Goal: Information Seeking & Learning: Learn about a topic

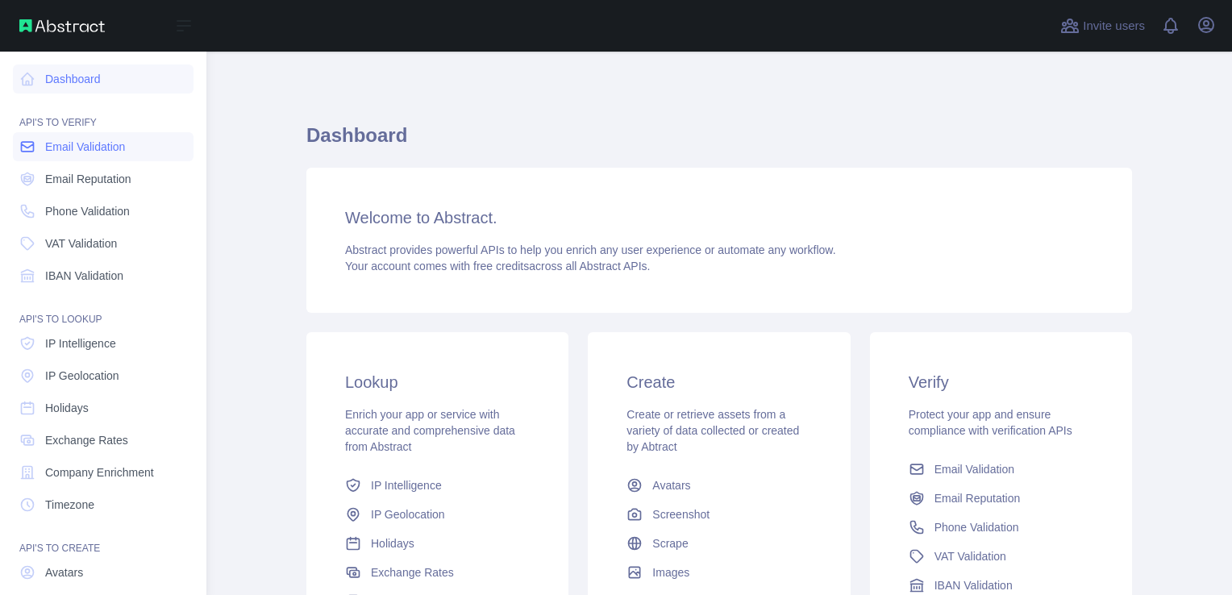
click at [71, 147] on span "Email Validation" at bounding box center [85, 147] width 80 height 16
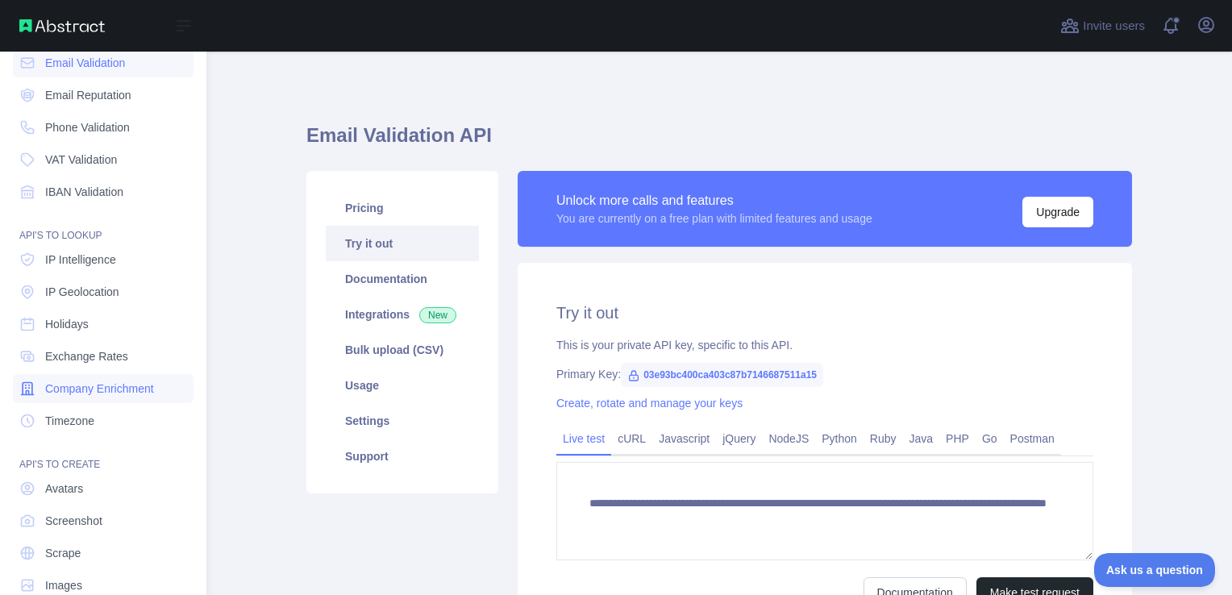
scroll to position [114, 0]
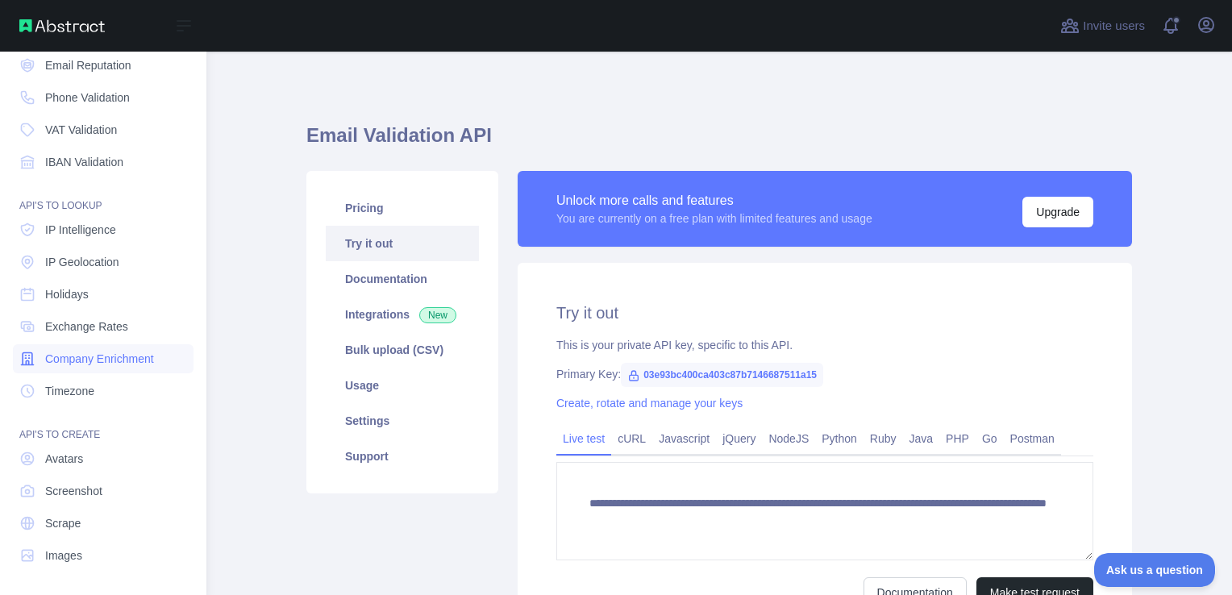
click at [93, 353] on span "Company Enrichment" at bounding box center [99, 359] width 109 height 16
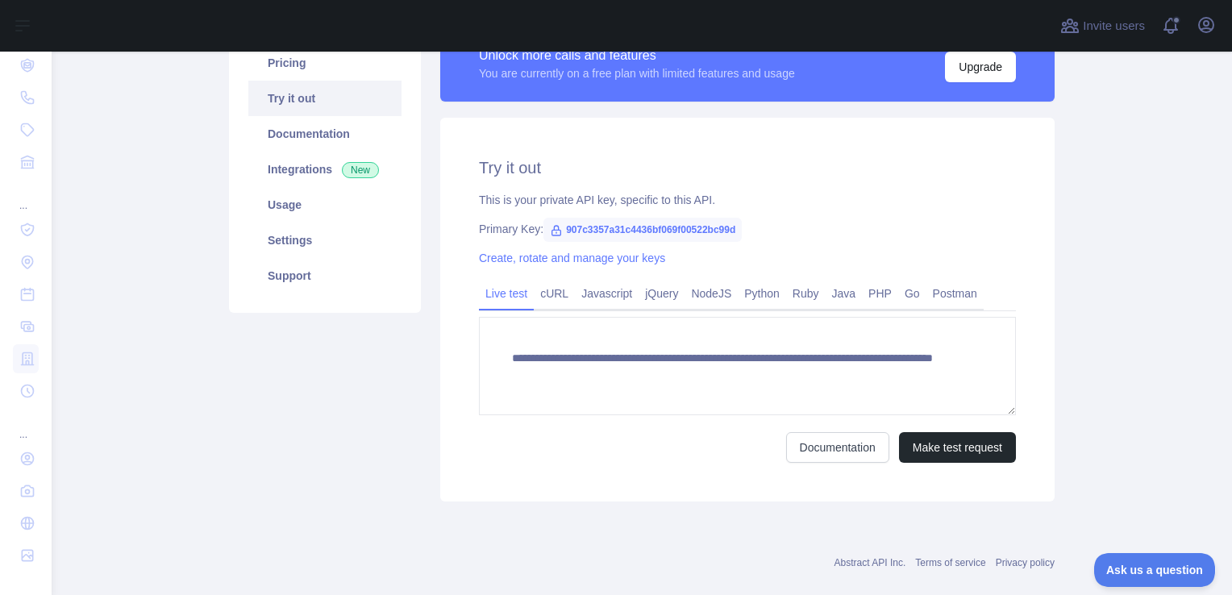
scroll to position [169, 0]
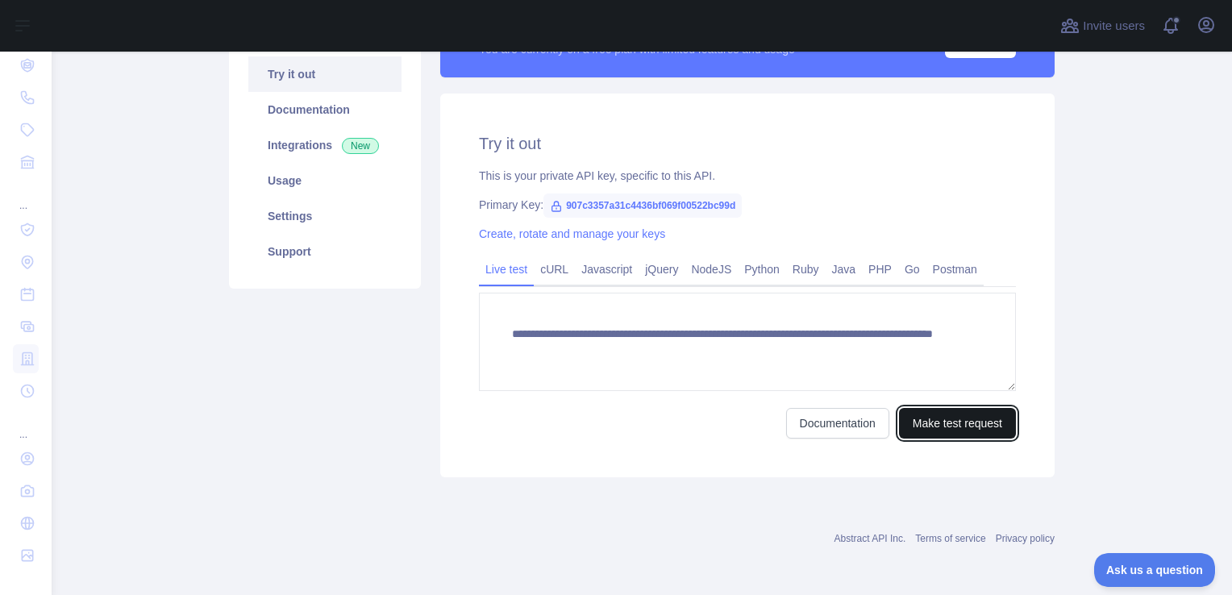
click at [971, 419] on button "Make test request" at bounding box center [957, 423] width 117 height 31
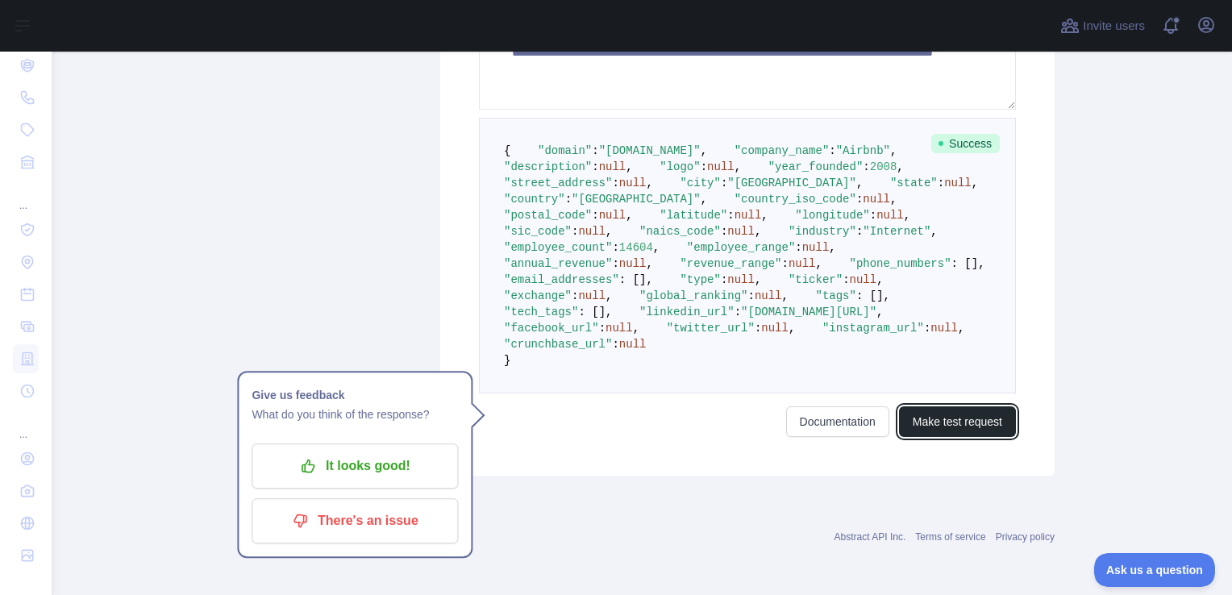
scroll to position [787, 0]
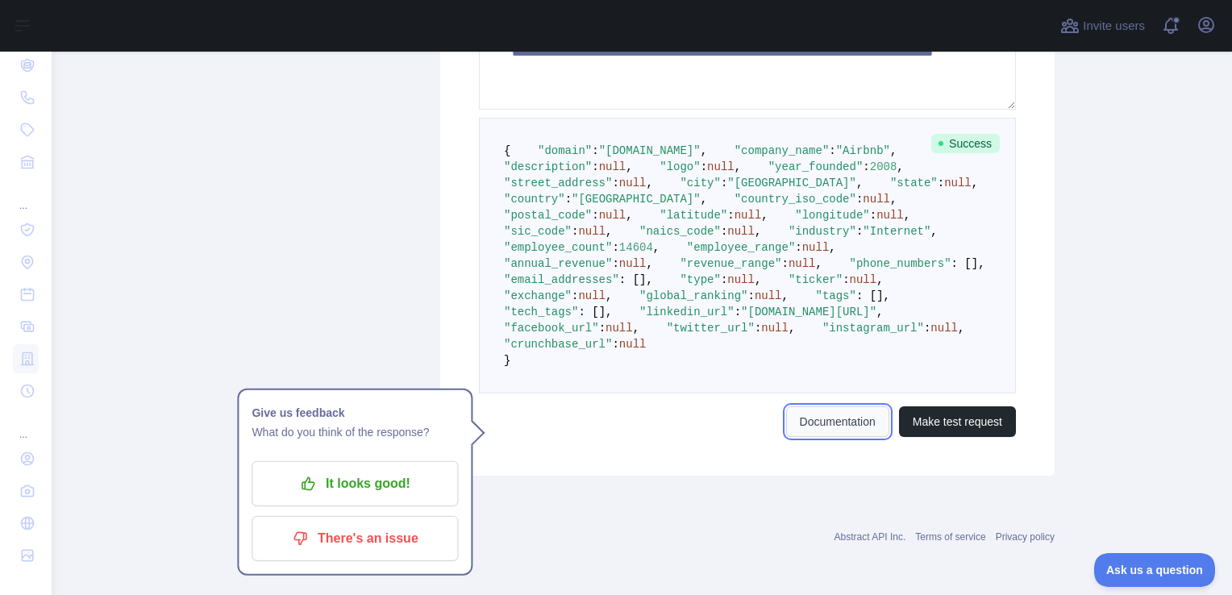
click at [822, 428] on link "Documentation" at bounding box center [837, 421] width 103 height 31
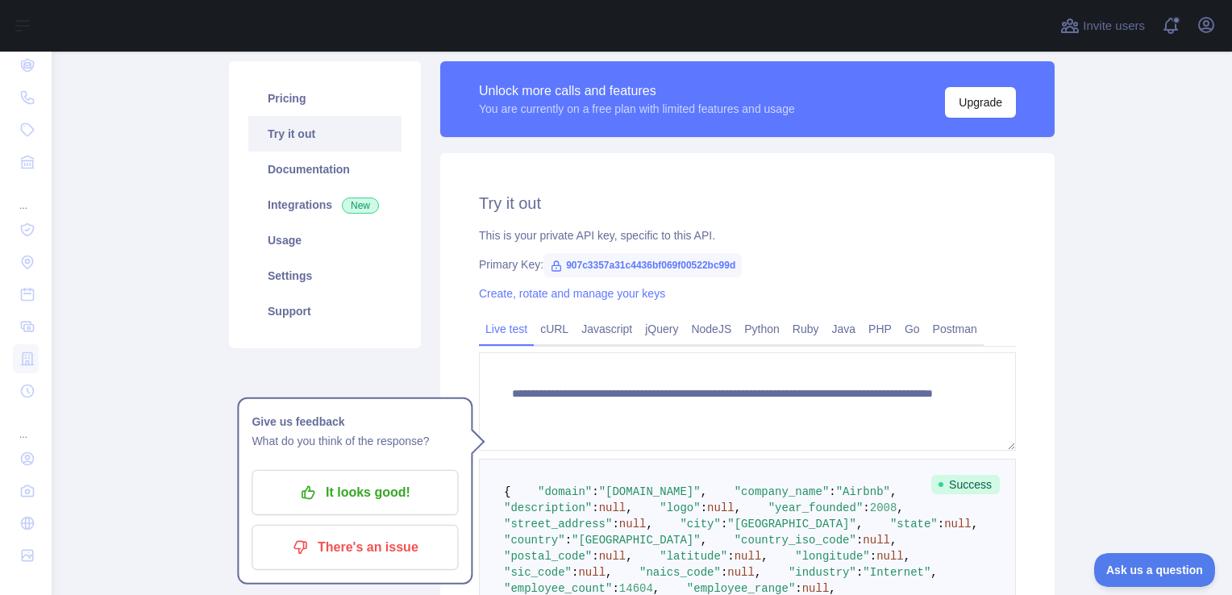
scroll to position [97, 0]
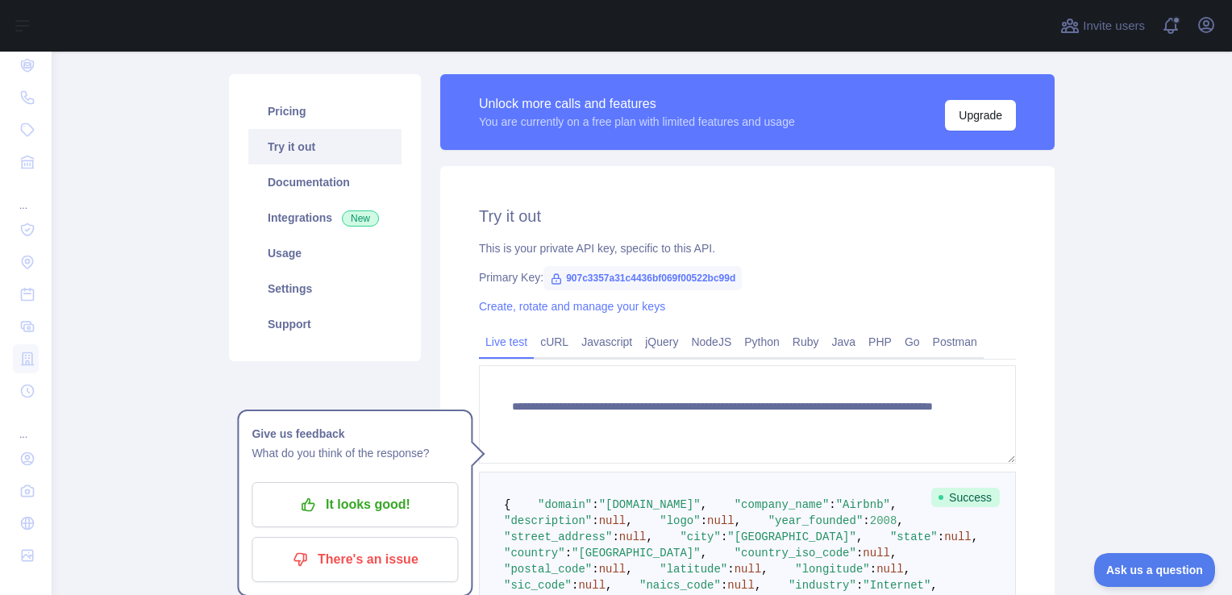
drag, startPoint x: 427, startPoint y: 161, endPoint x: 428, endPoint y: 143, distance: 17.8
click at [430, 143] on div "**********" at bounding box center [747, 451] width 634 height 755
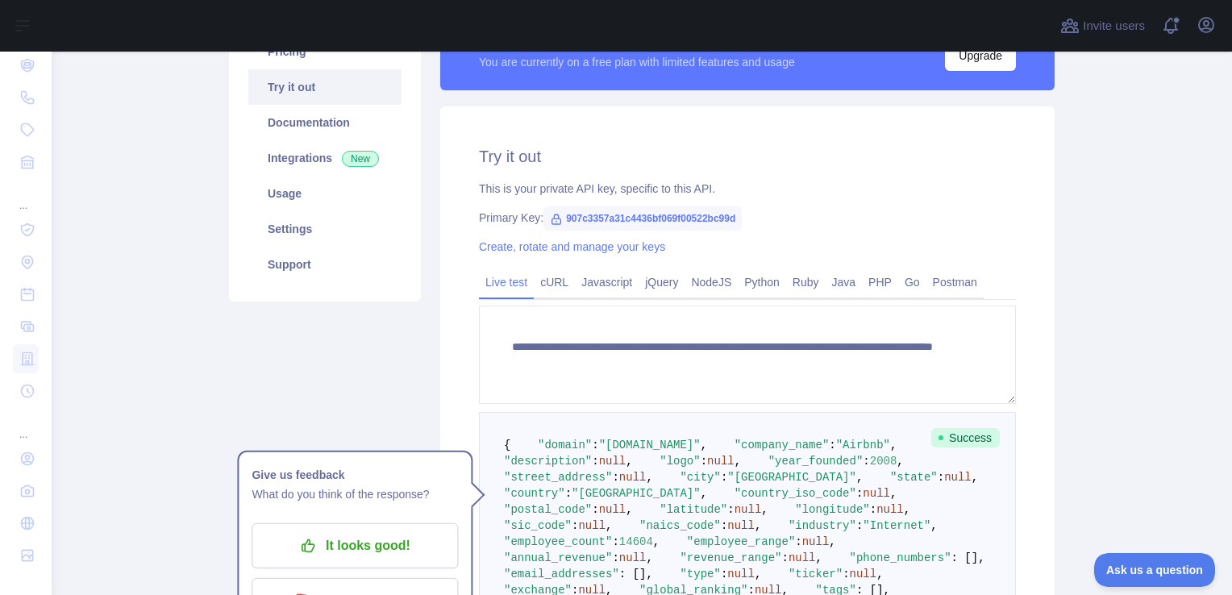
scroll to position [200, 0]
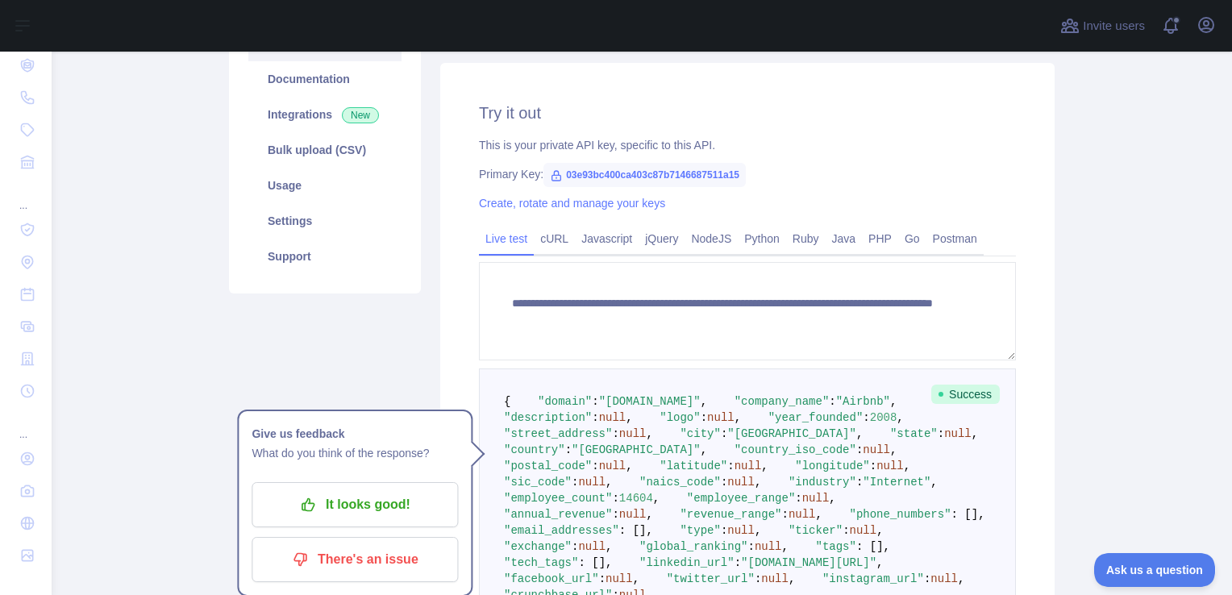
type textarea "**********"
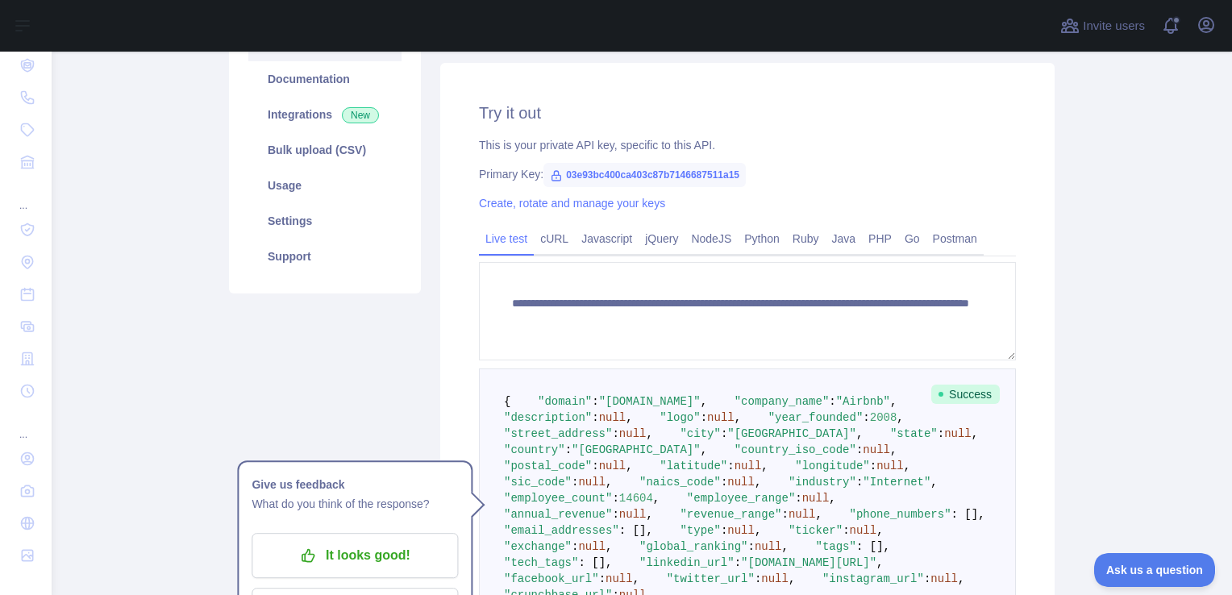
scroll to position [611, 0]
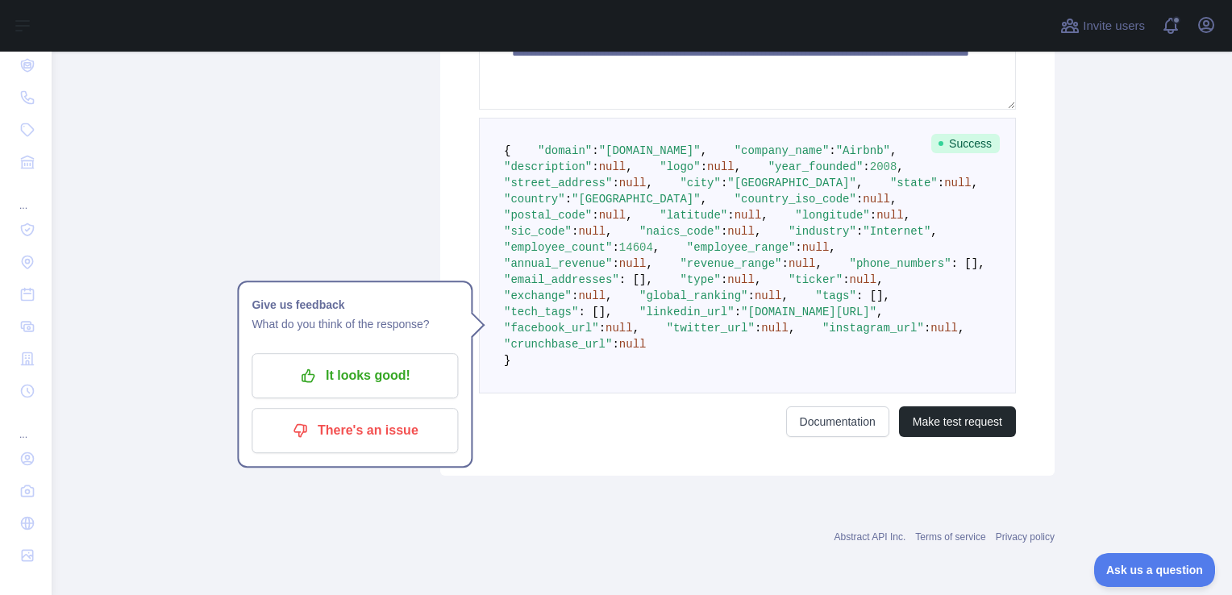
click at [410, 345] on div "Pricing Try it out Documentation Integrations New Bulk upload (CSV) Usage Setti…" at bounding box center [324, 97] width 211 height 755
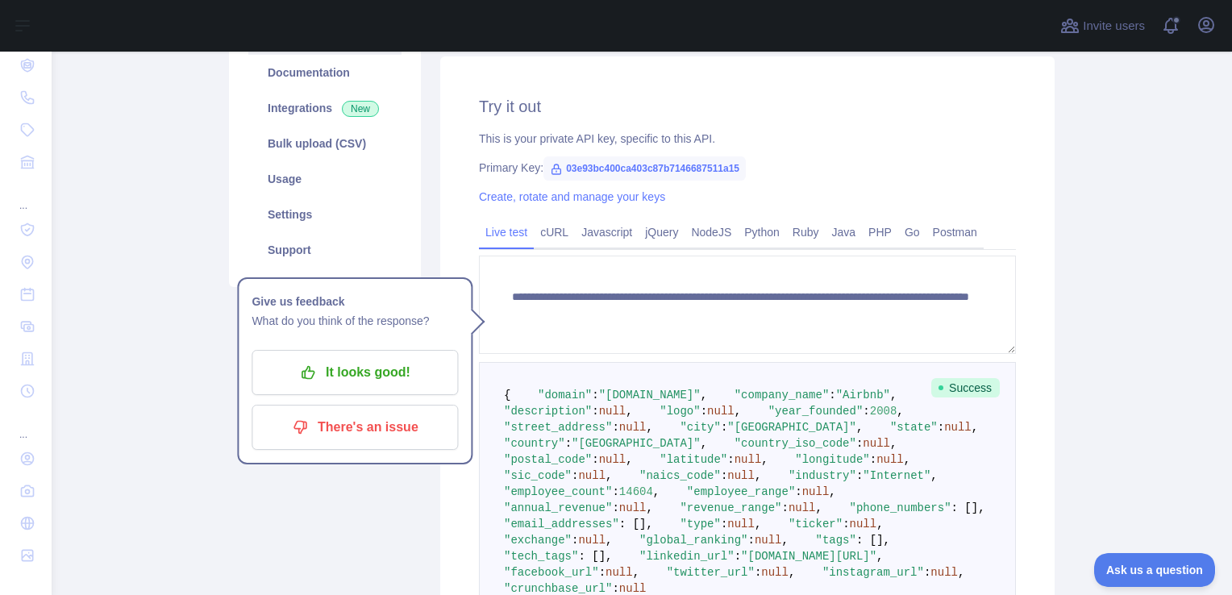
scroll to position [0, 0]
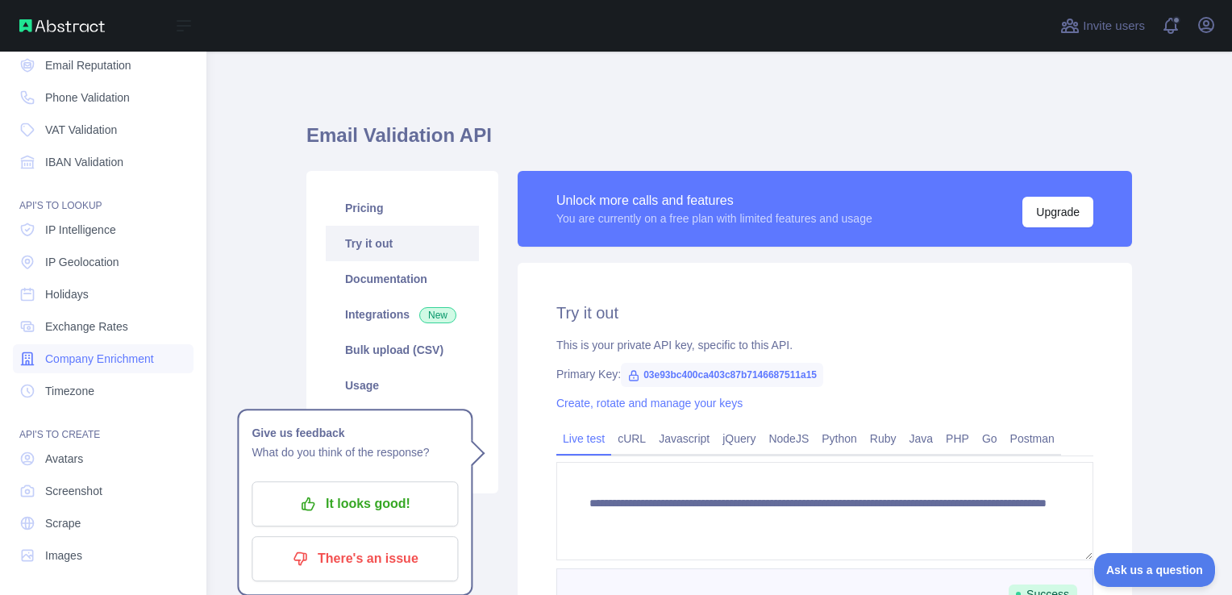
click at [116, 360] on span "Company Enrichment" at bounding box center [99, 359] width 109 height 16
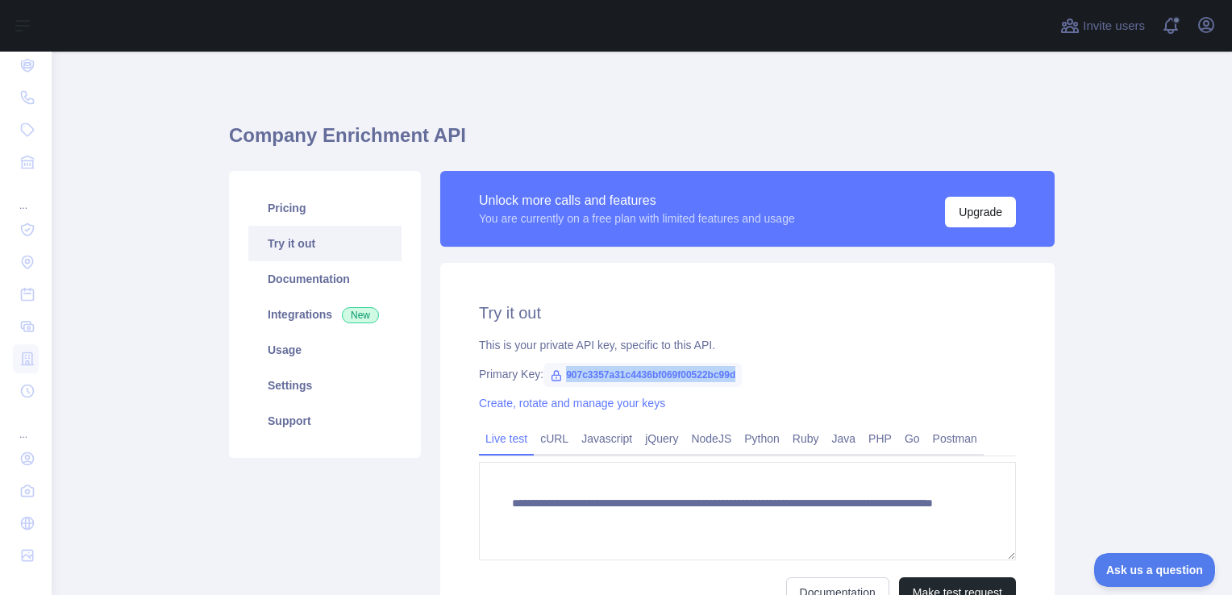
drag, startPoint x: 556, startPoint y: 376, endPoint x: 737, endPoint y: 376, distance: 180.5
click at [737, 376] on div "Primary Key: 907c3357a31c4436bf069f00522bc99d" at bounding box center [747, 374] width 537 height 16
copy span "907c3357a31c4436bf069f00522bc99d"
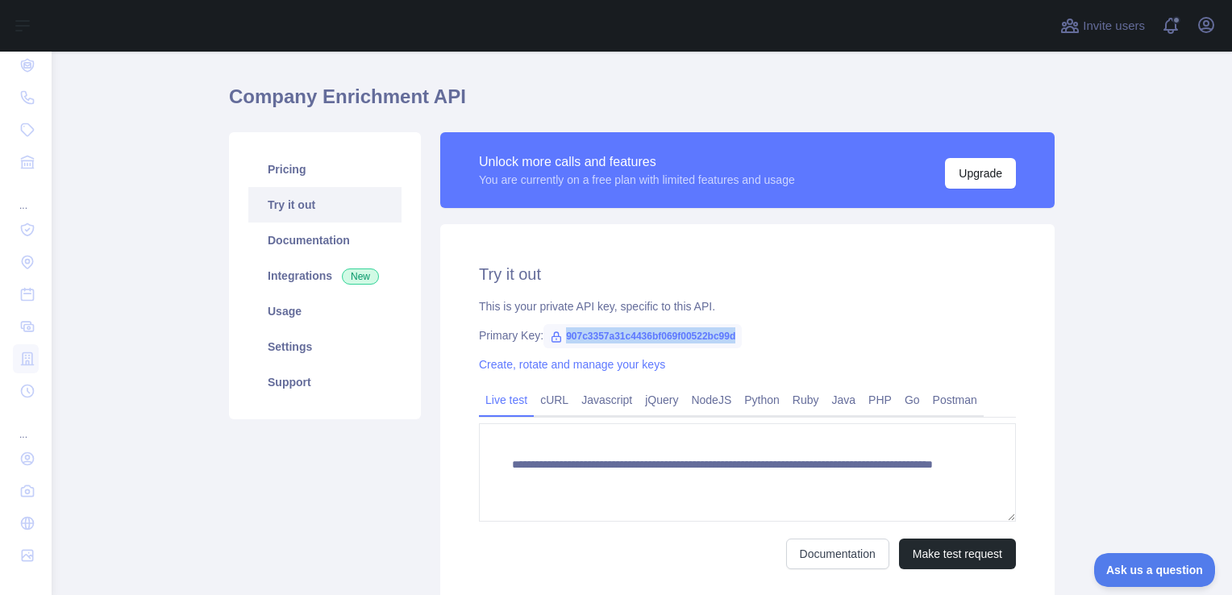
scroll to position [169, 0]
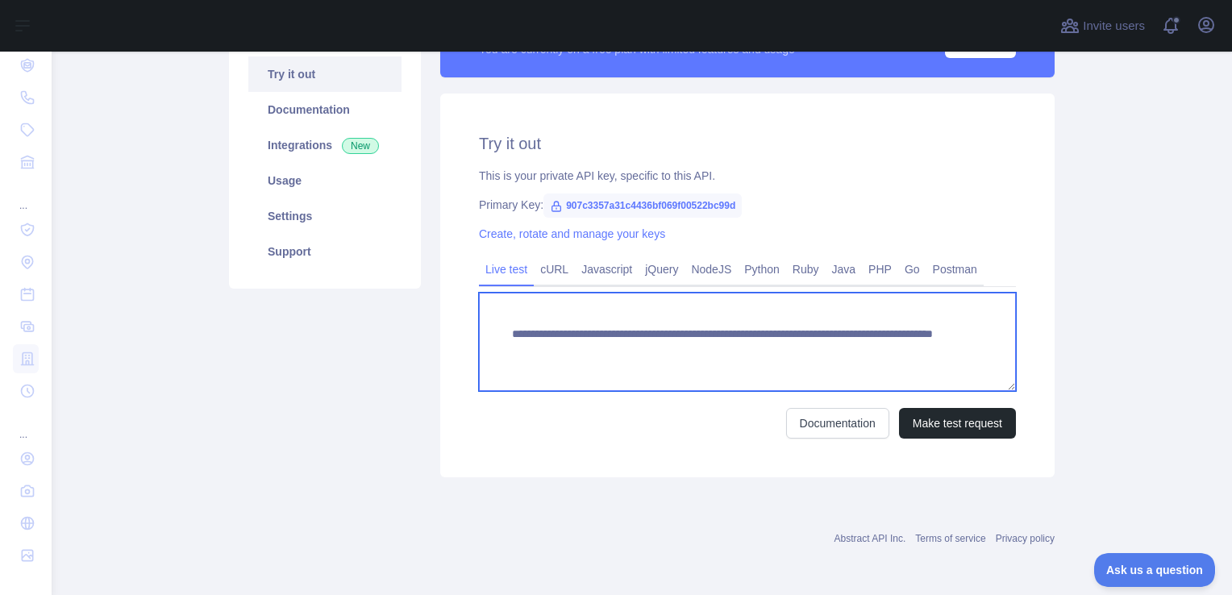
drag, startPoint x: 506, startPoint y: 333, endPoint x: 883, endPoint y: 350, distance: 377.6
click at [883, 350] on textarea "**********" at bounding box center [747, 342] width 537 height 98
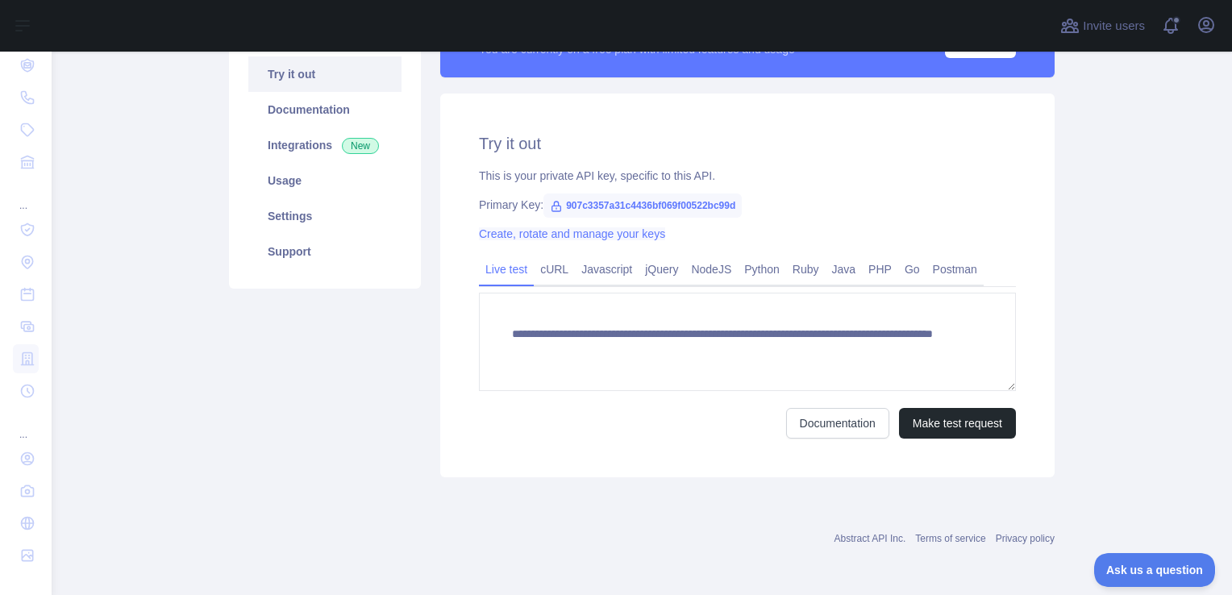
click at [622, 234] on link "Create, rotate and manage your keys" at bounding box center [572, 233] width 186 height 13
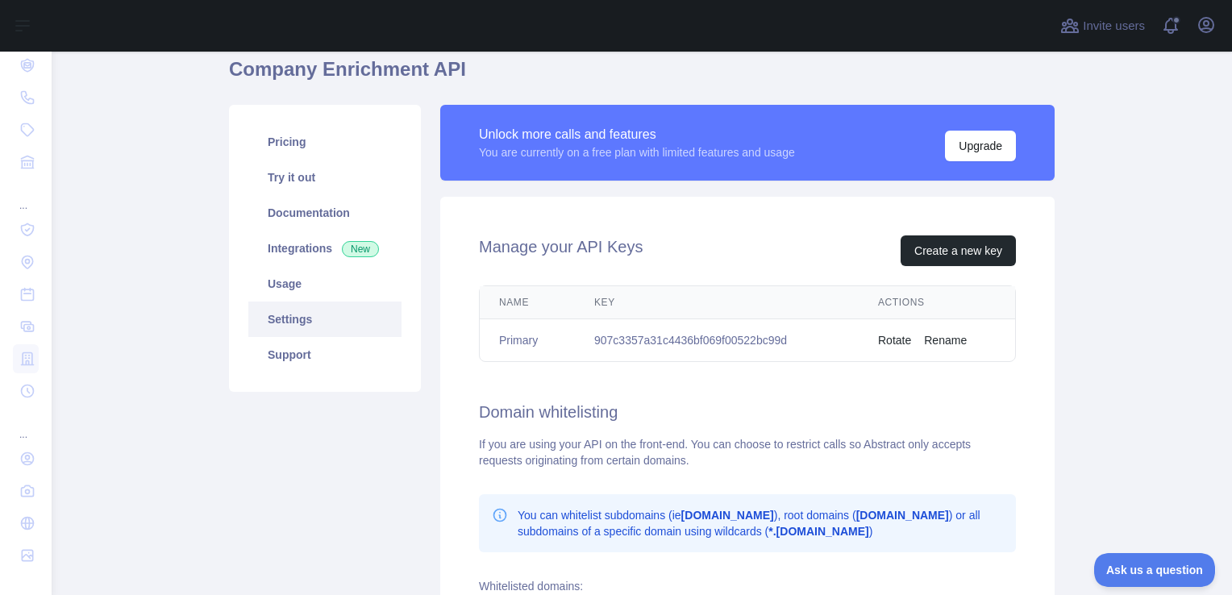
scroll to position [67, 0]
click at [308, 188] on link "Try it out" at bounding box center [324, 176] width 153 height 35
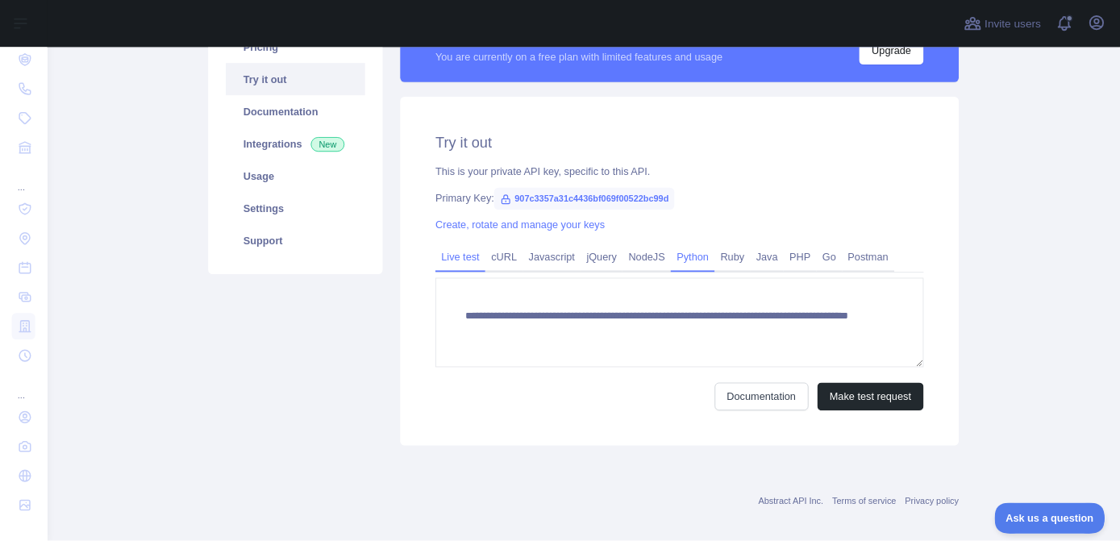
scroll to position [169, 0]
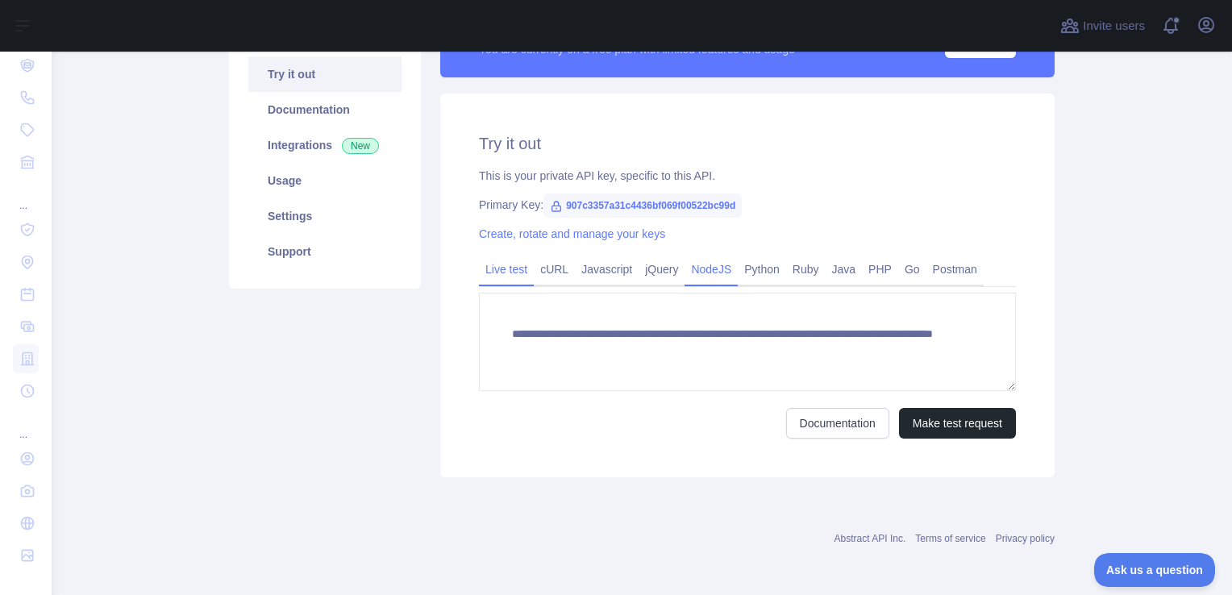
click at [704, 280] on link "NodeJS" at bounding box center [710, 269] width 53 height 26
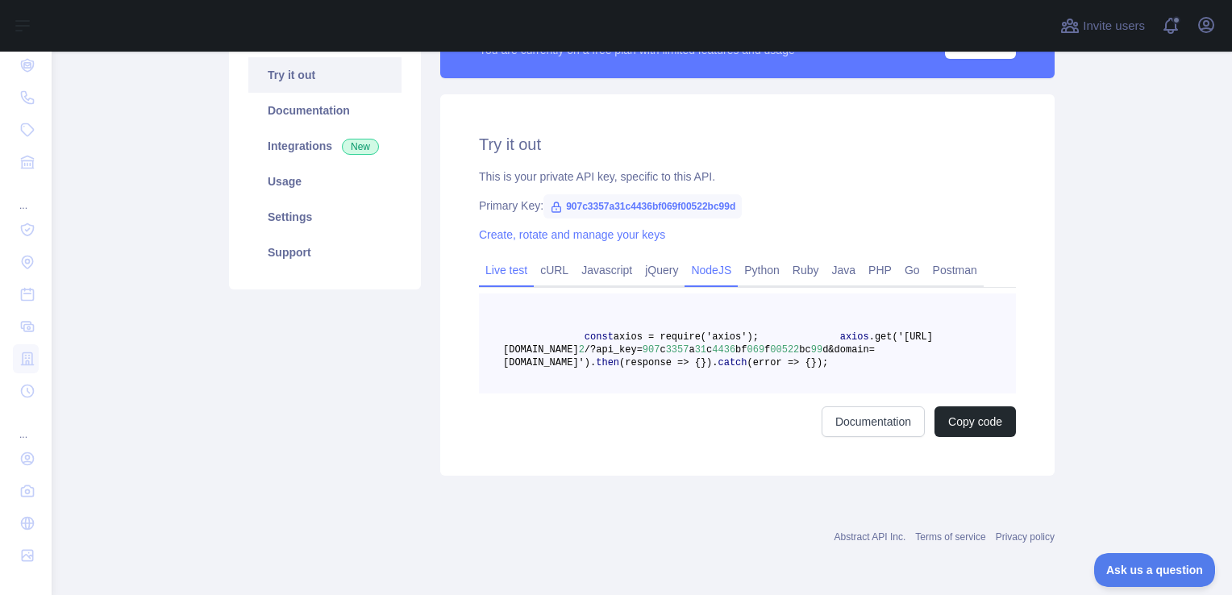
click at [507, 259] on link "Live test" at bounding box center [506, 270] width 55 height 26
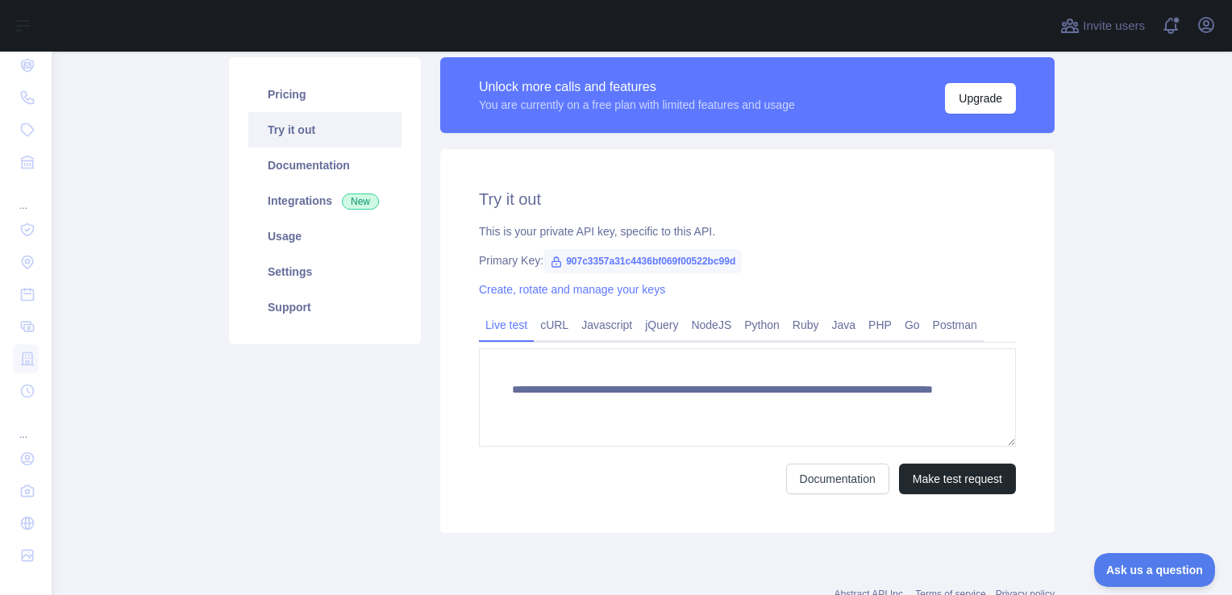
scroll to position [103, 0]
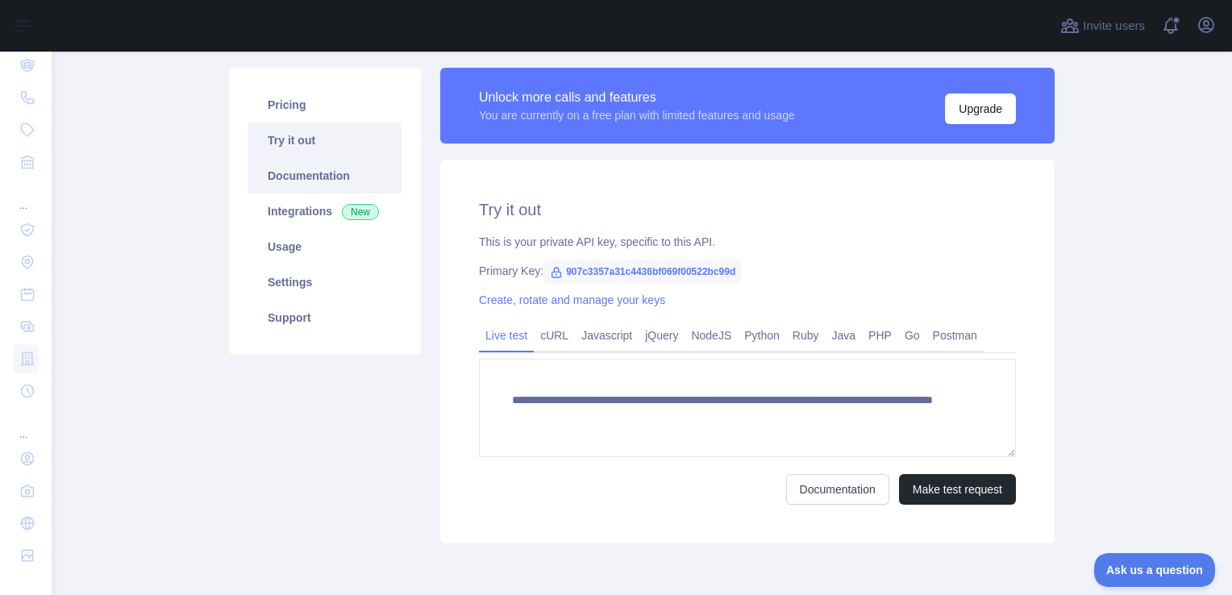
click at [305, 182] on link "Documentation" at bounding box center [324, 175] width 153 height 35
click at [319, 206] on link "Integrations New" at bounding box center [324, 210] width 153 height 35
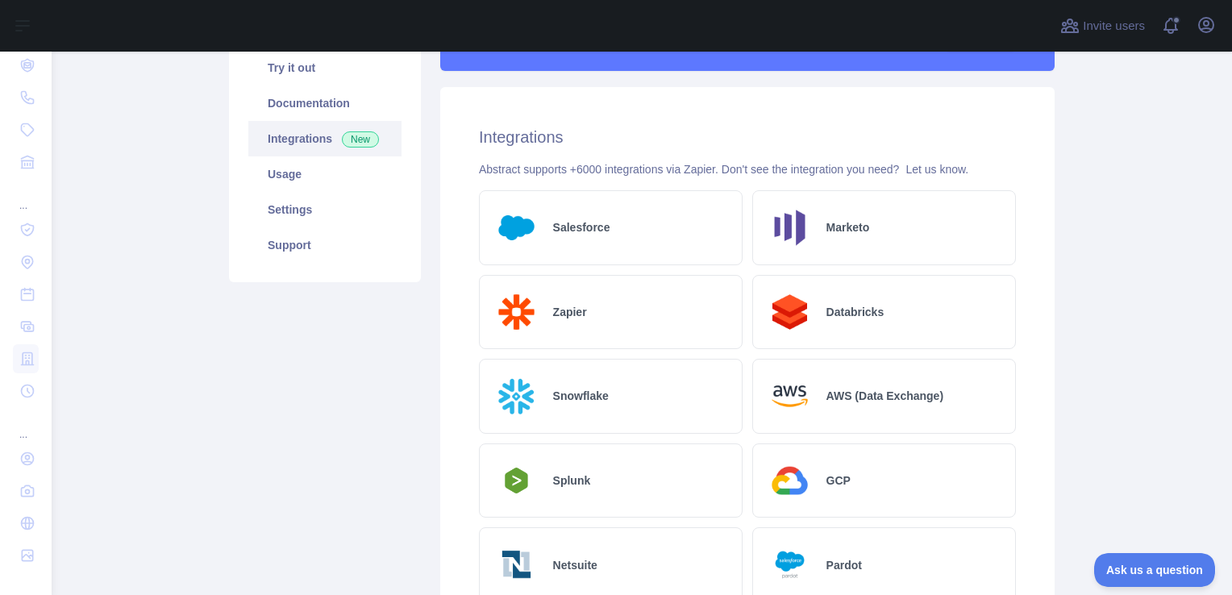
scroll to position [175, 0]
